Goal: Information Seeking & Learning: Check status

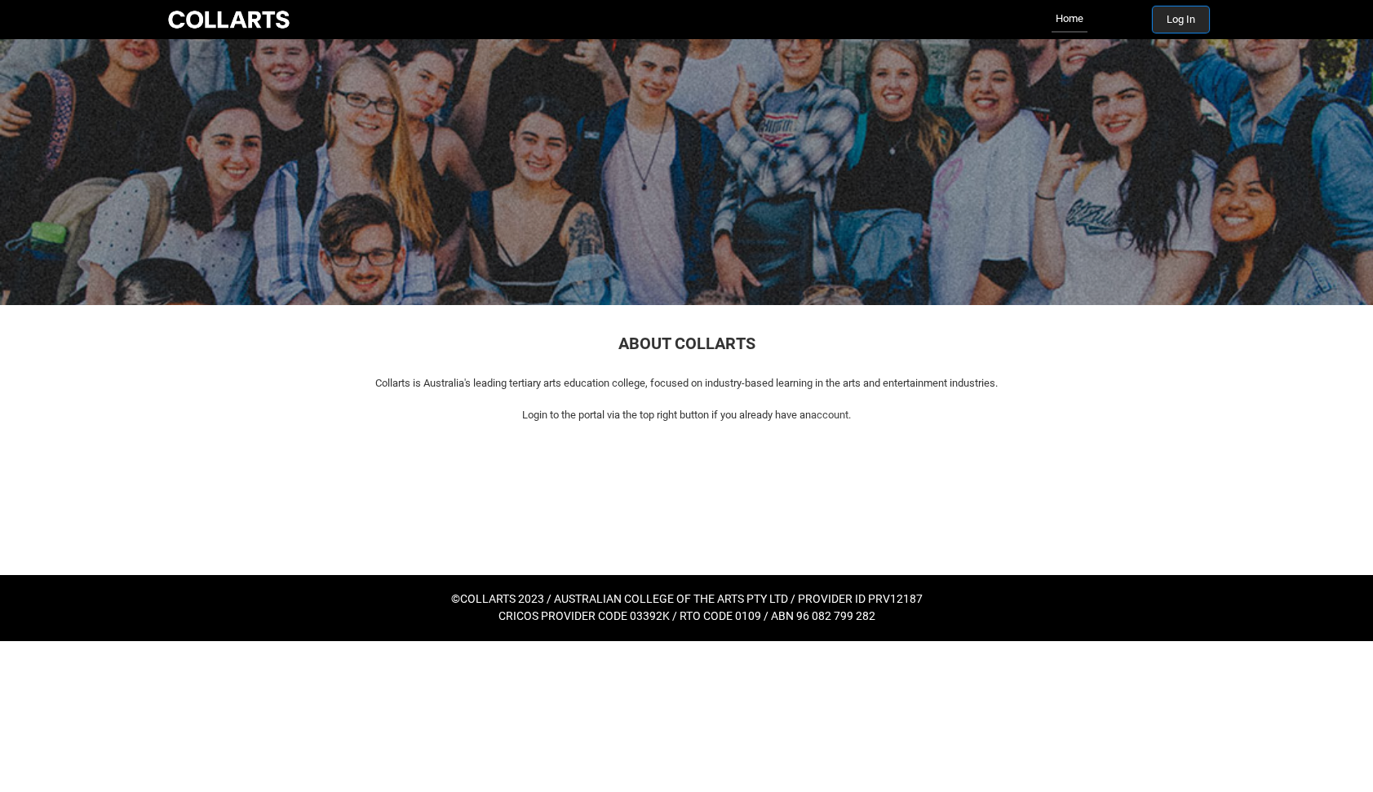
click at [1191, 13] on button "Log In" at bounding box center [1181, 20] width 56 height 26
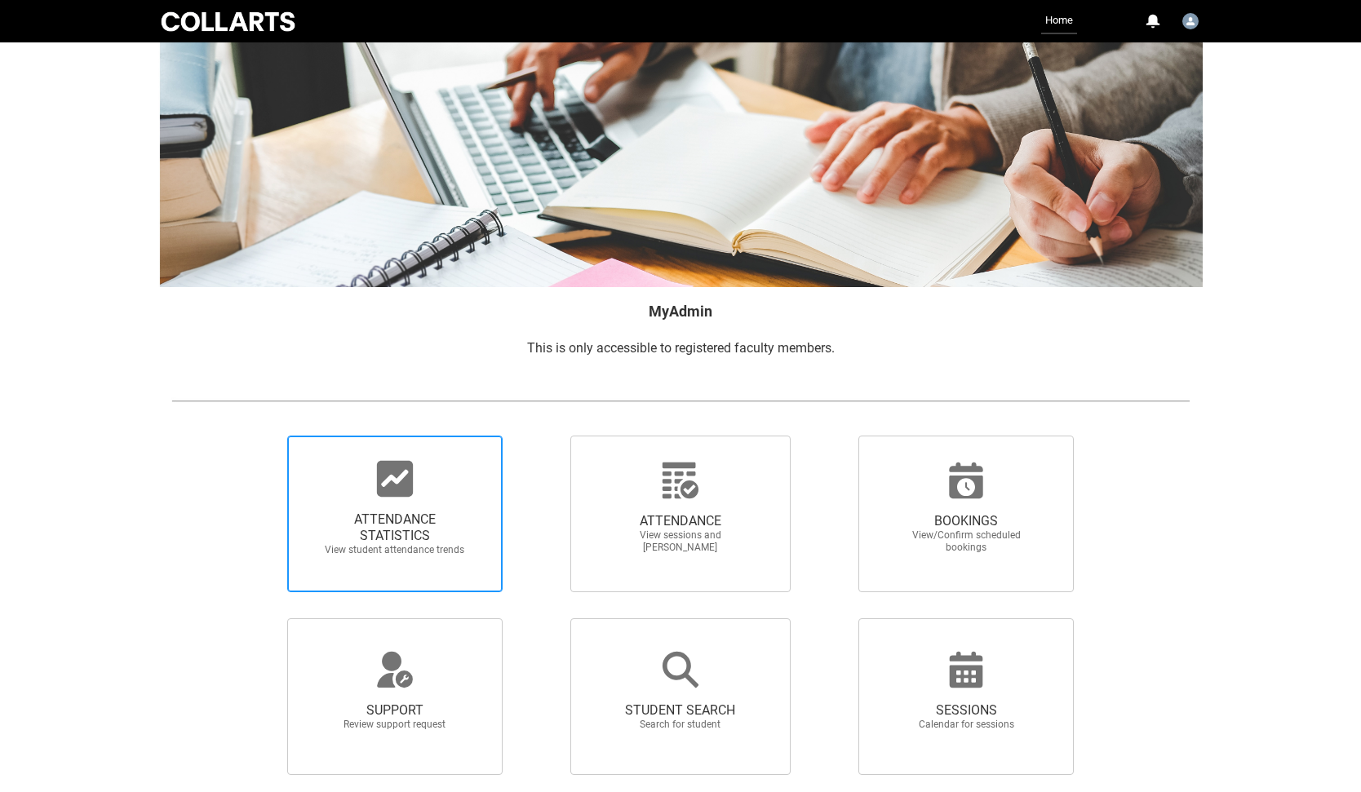
click at [379, 492] on icon at bounding box center [395, 479] width 36 height 36
click at [260, 436] on input "ATTENDANCE STATISTICS View student attendance trends" at bounding box center [259, 435] width 1 height 1
radio input "true"
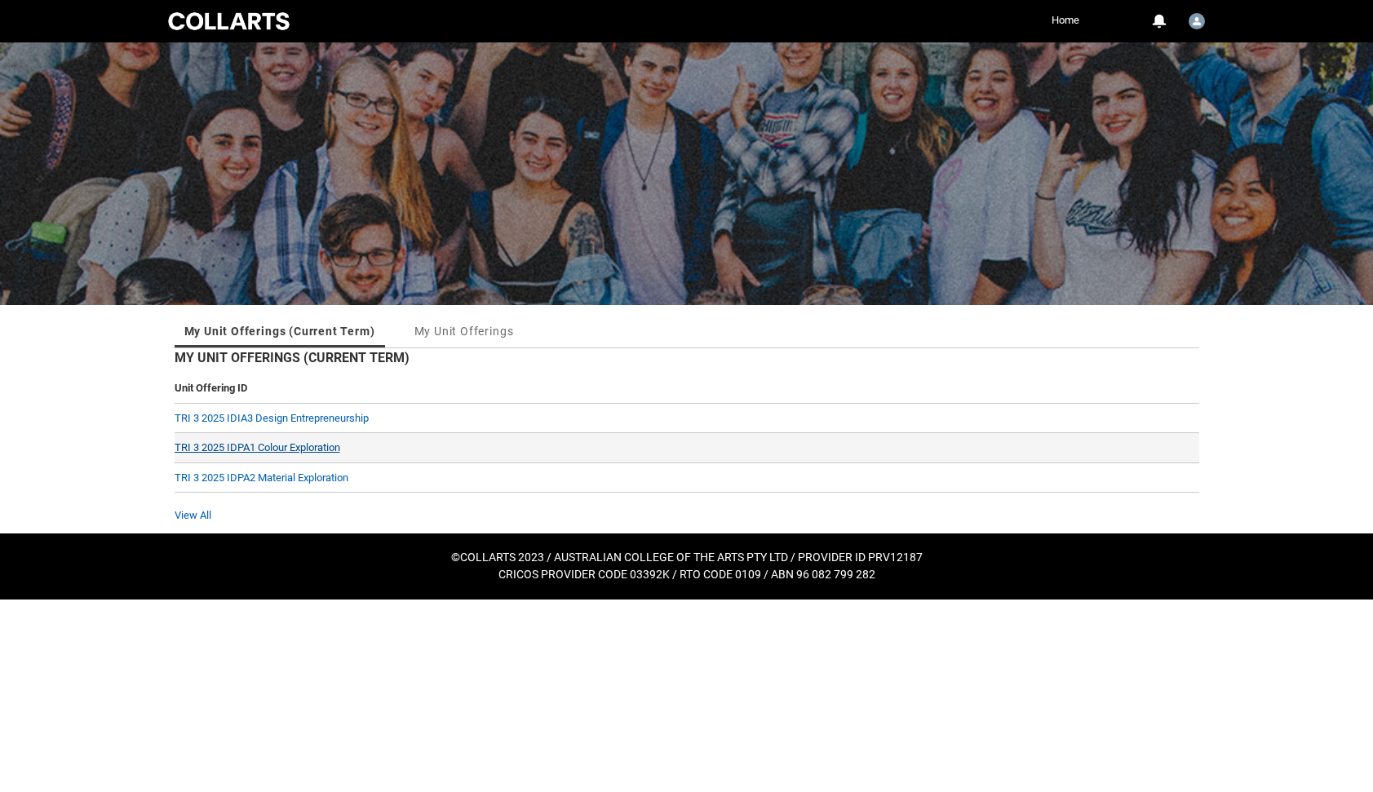
click at [287, 443] on link "TRI 3 2025 IDPA1 Colour Exploration" at bounding box center [258, 447] width 166 height 12
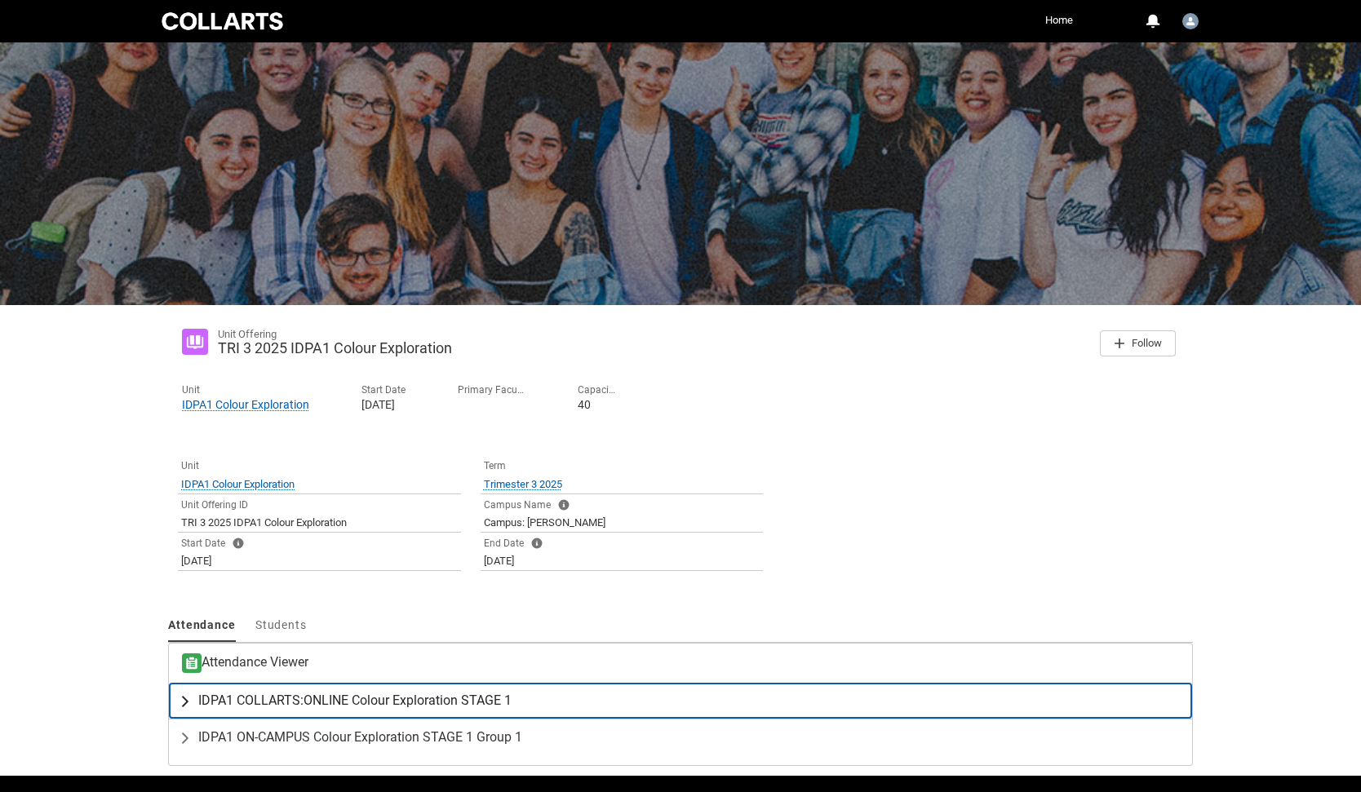
click at [286, 701] on span "IDPA1 COLLARTS:ONLINE Colour Exploration STAGE 1" at bounding box center [354, 701] width 313 height 16
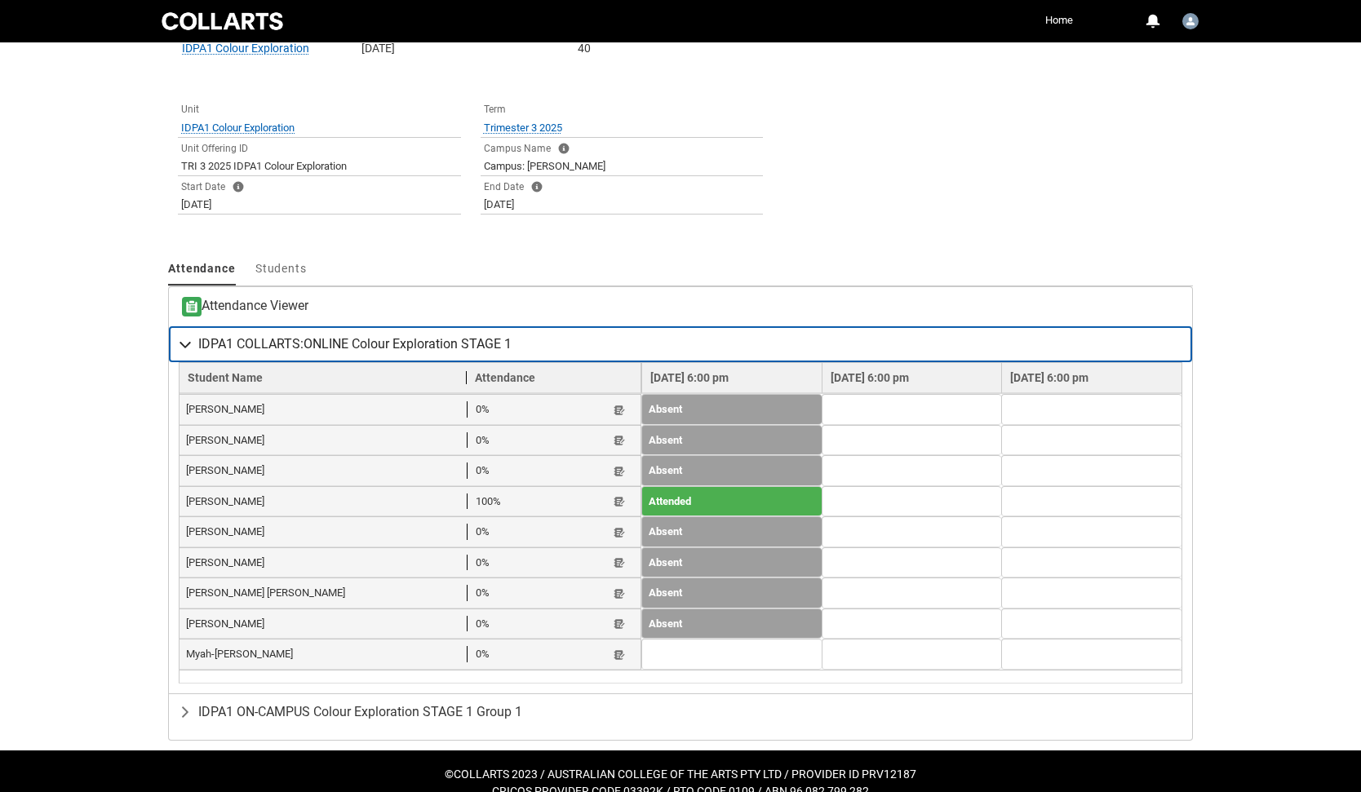
scroll to position [368, 0]
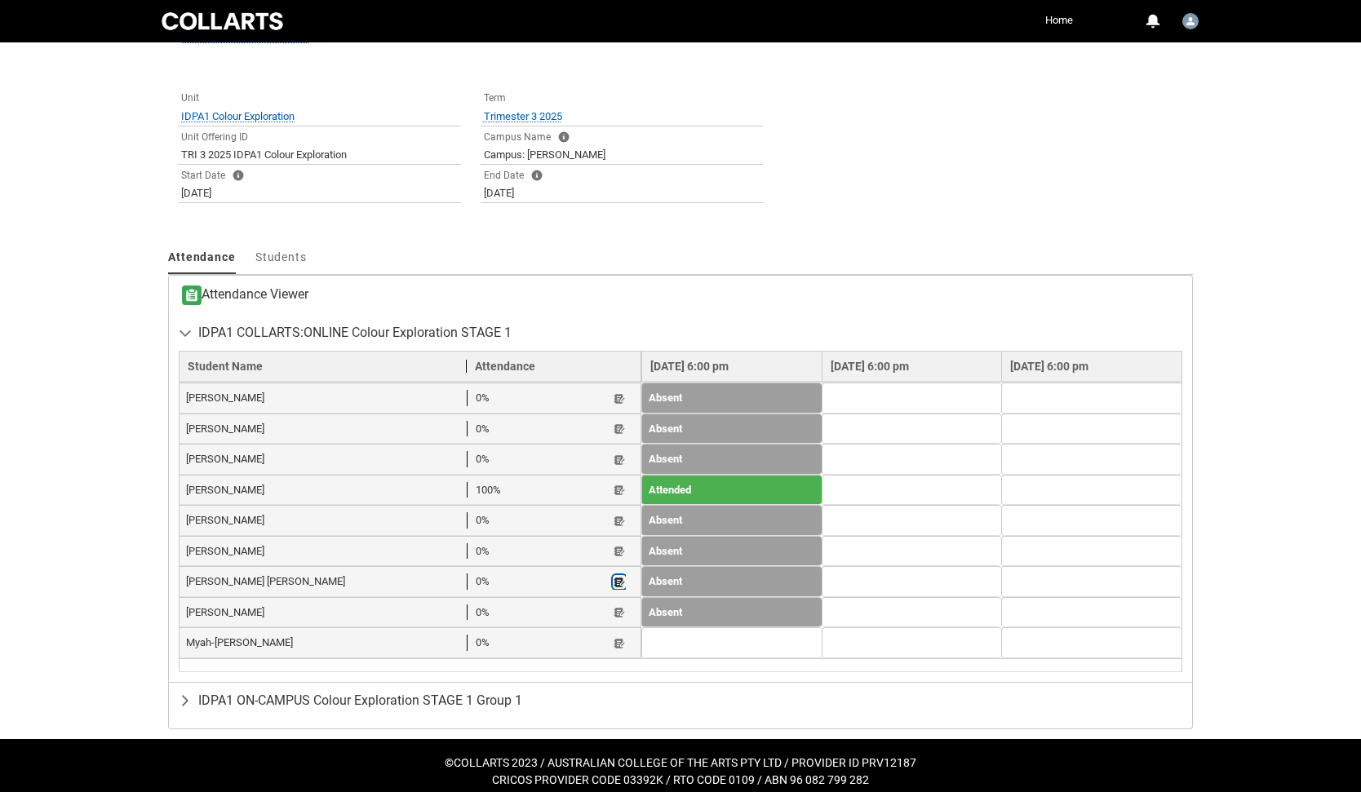
click at [614, 582] on lightning-primitive-icon "button" at bounding box center [619, 582] width 11 height 12
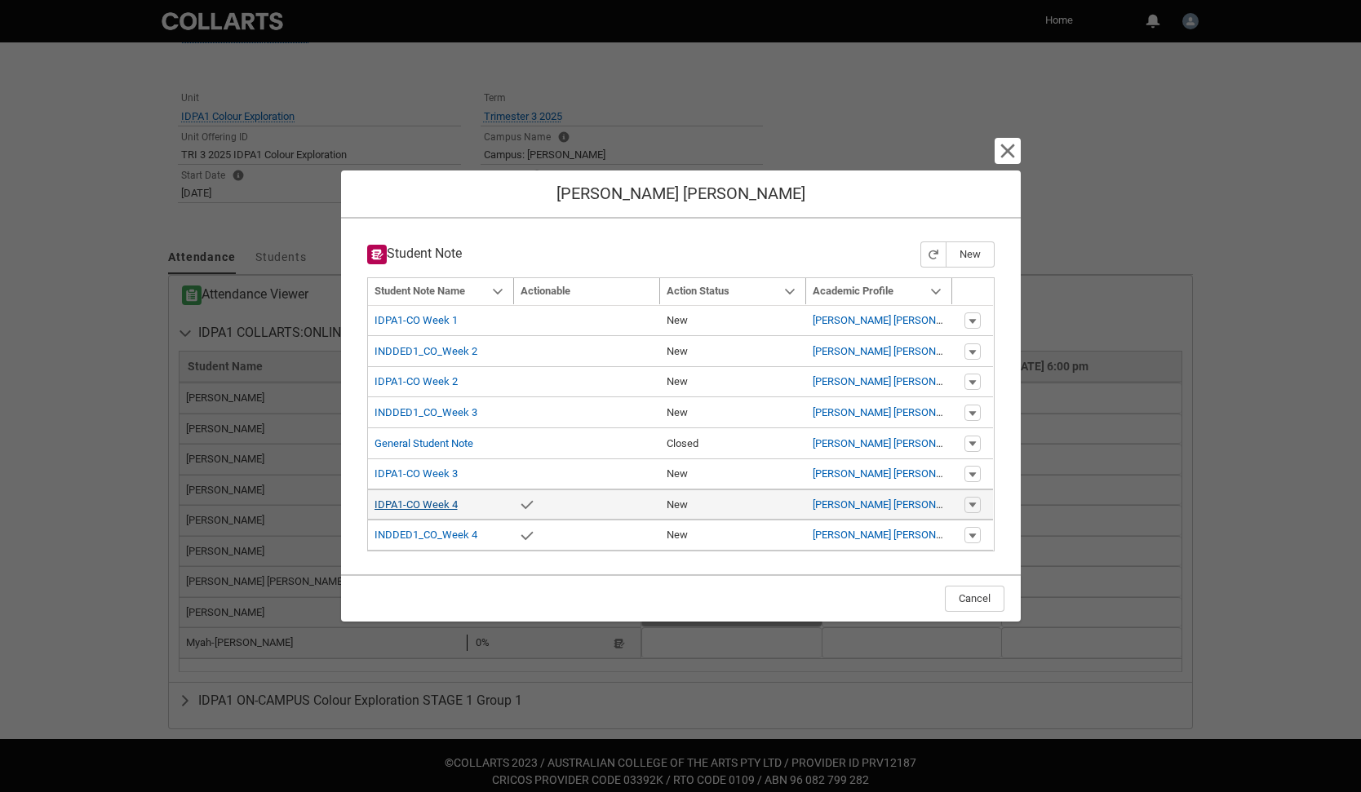
click at [423, 503] on link "IDPA1-CO Week 4" at bounding box center [416, 505] width 83 height 12
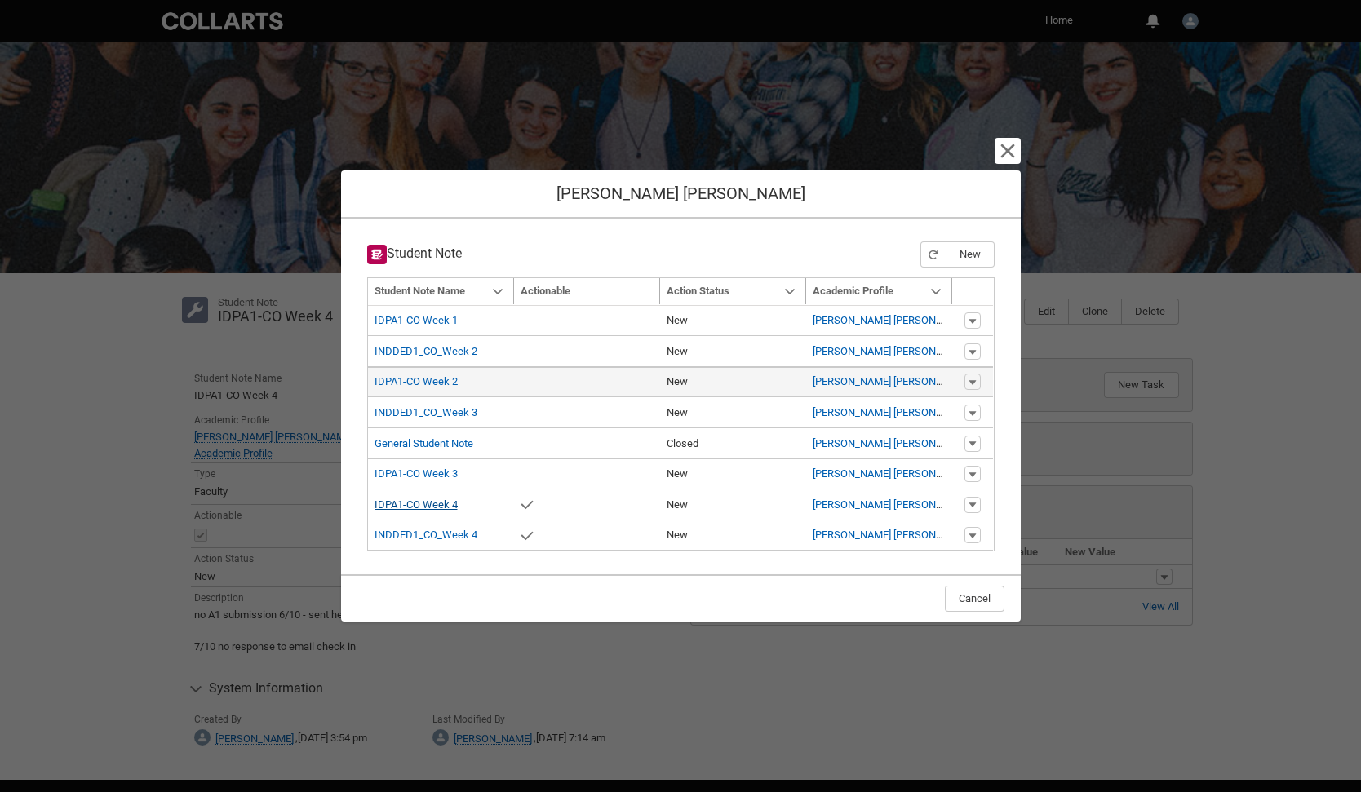
scroll to position [33, 0]
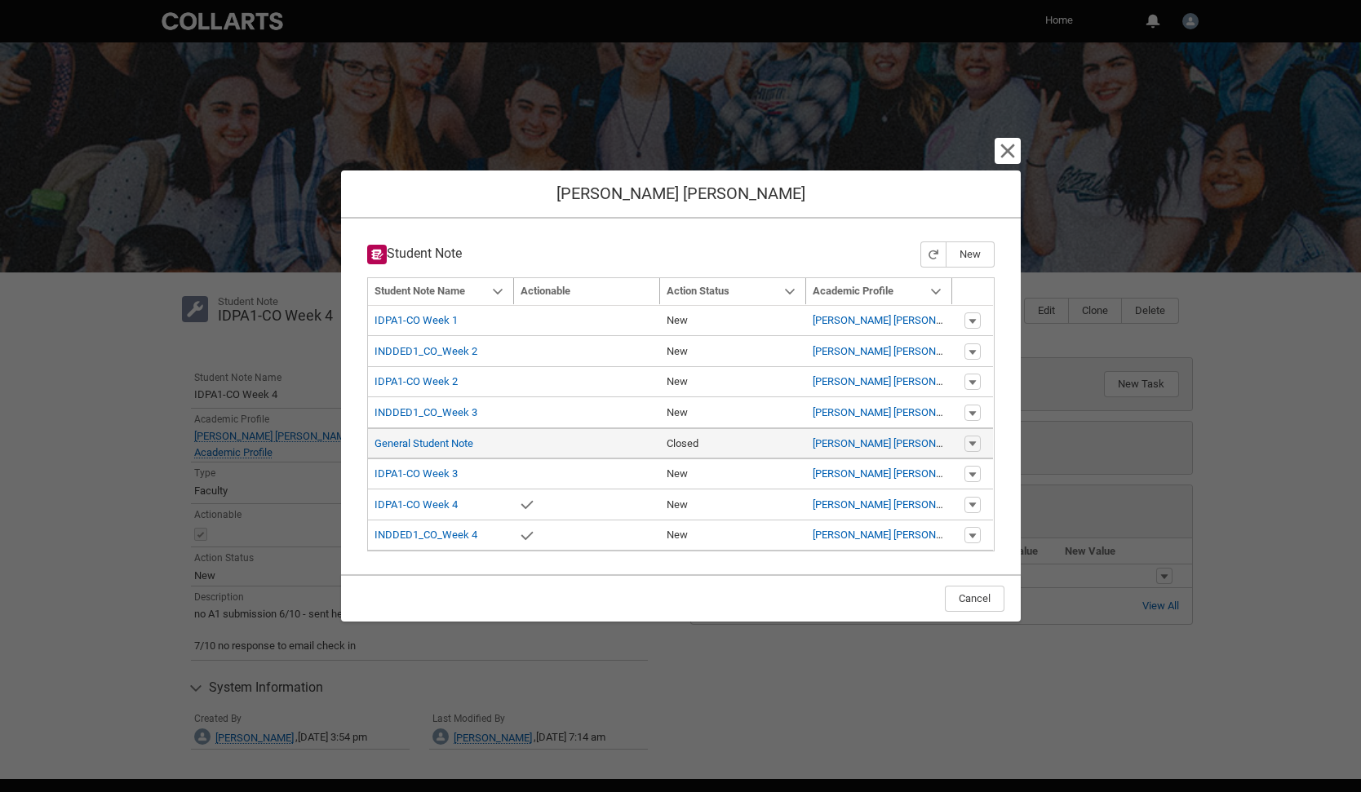
click at [446, 436] on div "General Student Note" at bounding box center [424, 444] width 99 height 16
click at [444, 444] on link "General Student Note" at bounding box center [424, 443] width 99 height 12
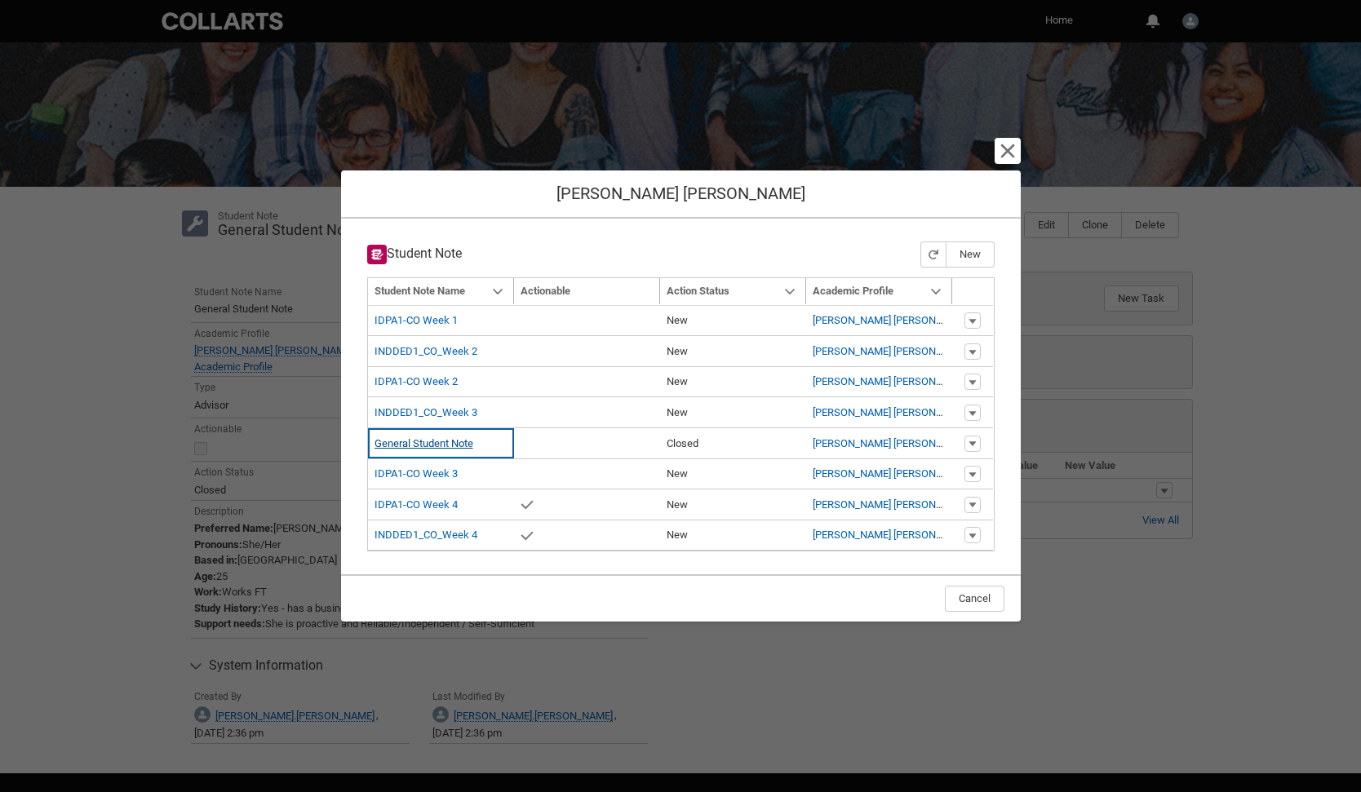
scroll to position [150, 0]
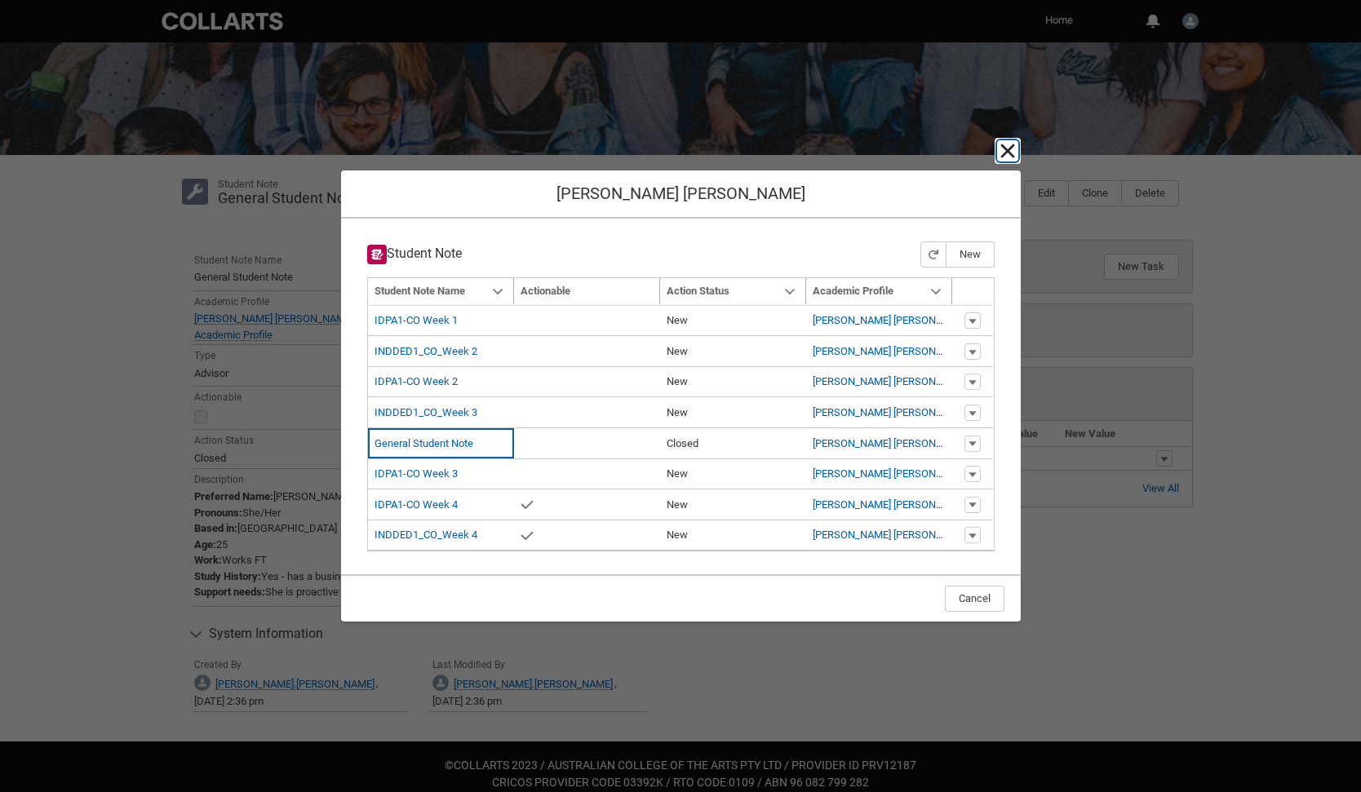
click at [1002, 148] on lightning-primitive-icon "button" at bounding box center [1008, 151] width 20 height 20
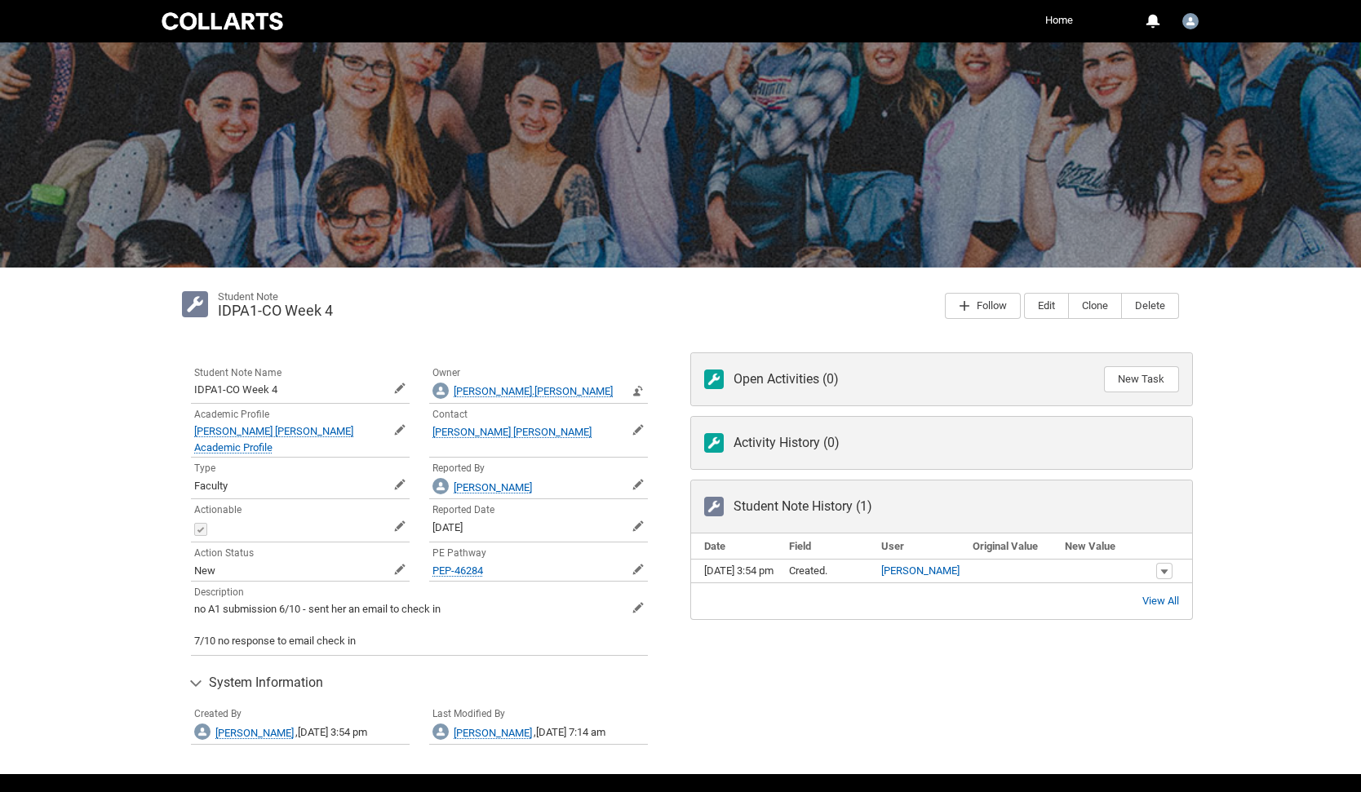
scroll to position [70, 0]
